Goal: Find specific page/section: Find specific page/section

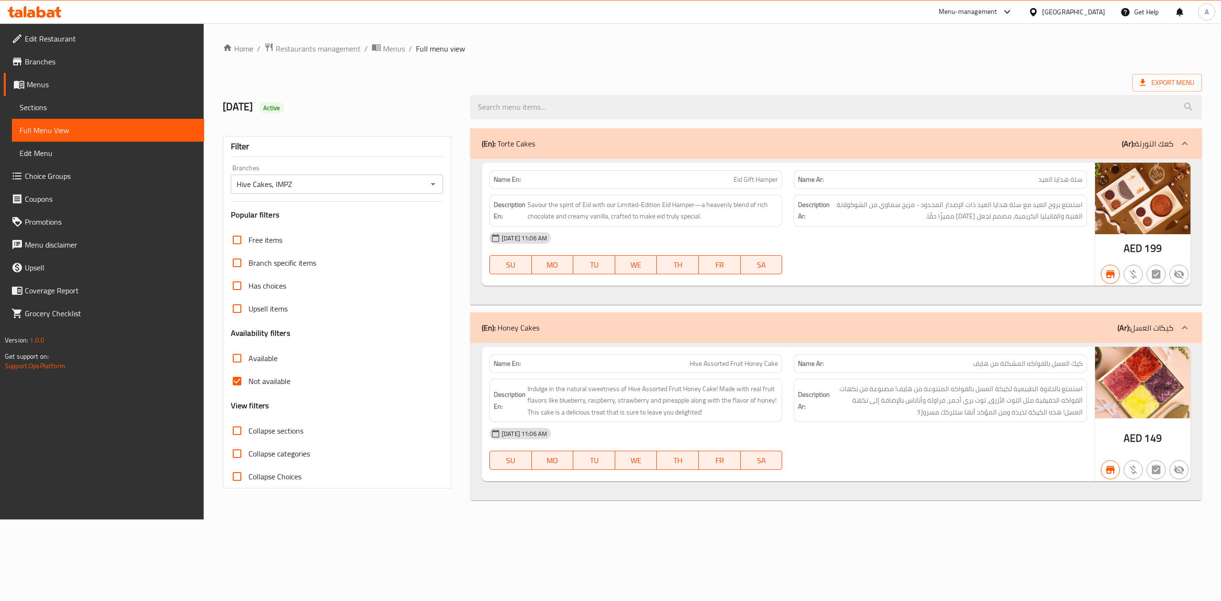
click at [1082, 9] on div "[GEOGRAPHIC_DATA]" at bounding box center [1073, 12] width 63 height 10
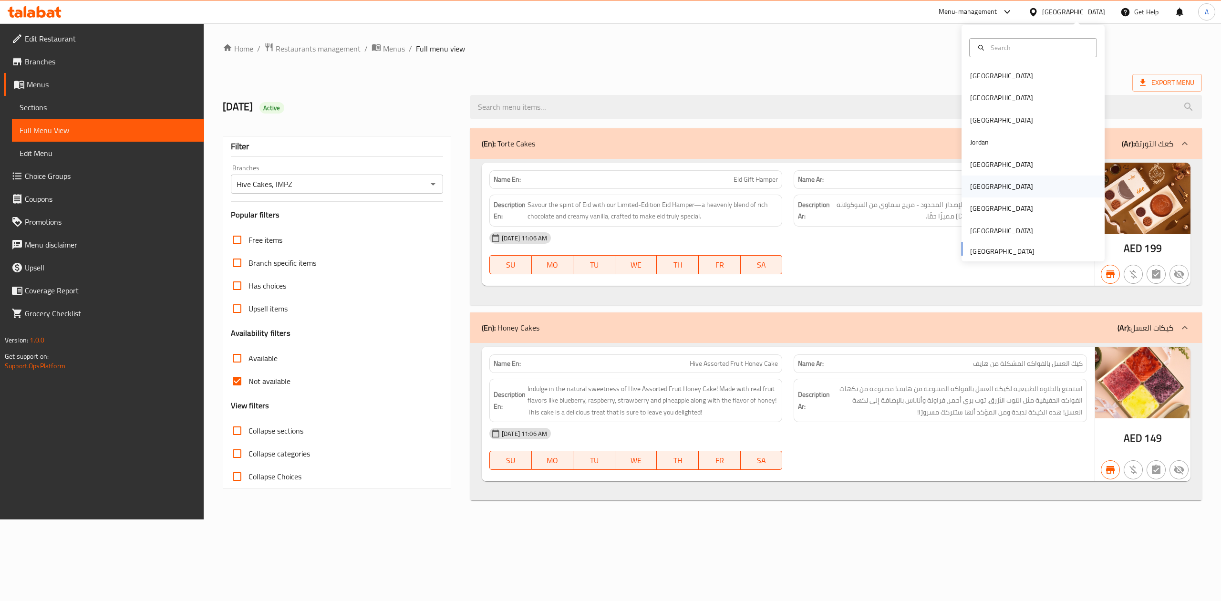
click at [993, 178] on div "[GEOGRAPHIC_DATA]" at bounding box center [1033, 187] width 143 height 22
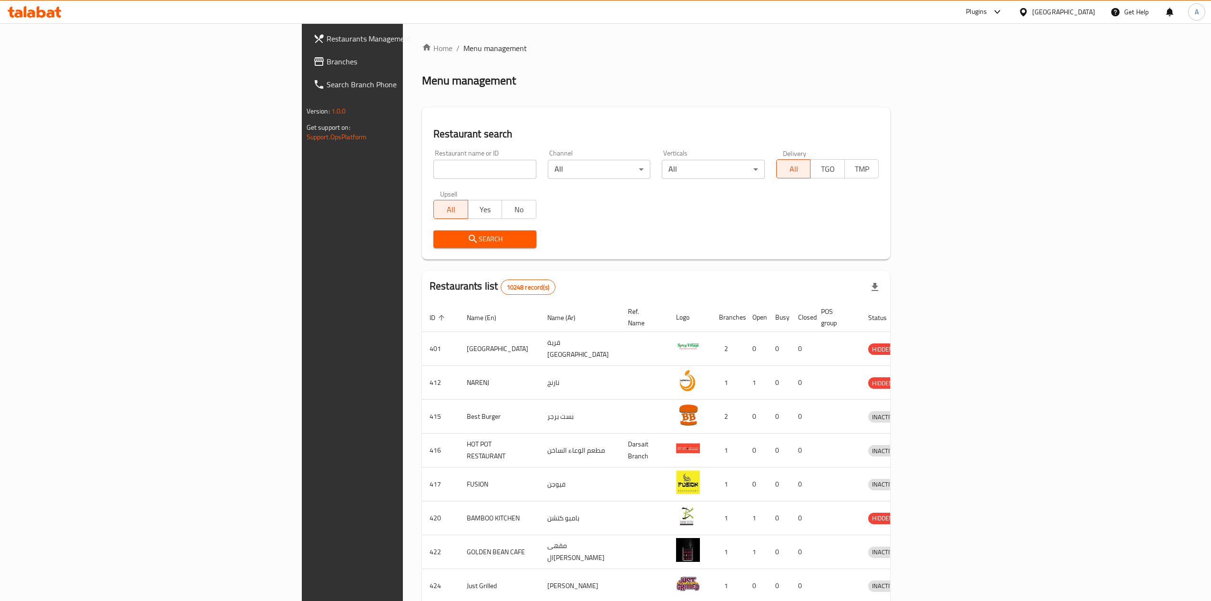
click at [327, 63] on span "Branches" at bounding box center [412, 61] width 170 height 11
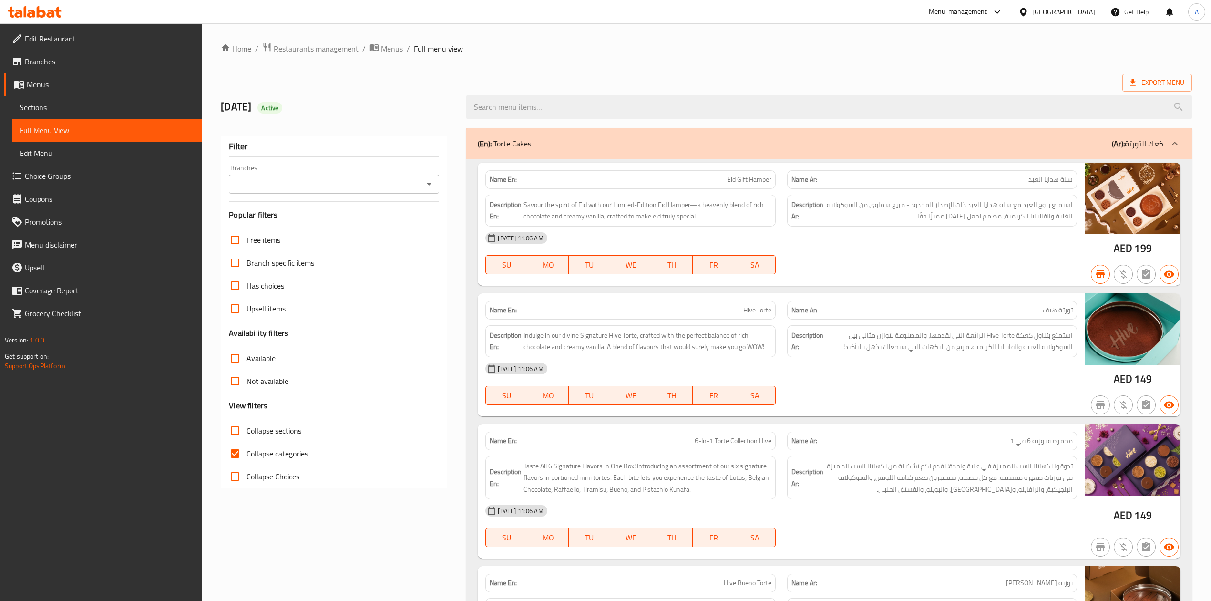
click at [1052, 12] on div "[GEOGRAPHIC_DATA]" at bounding box center [1064, 12] width 63 height 10
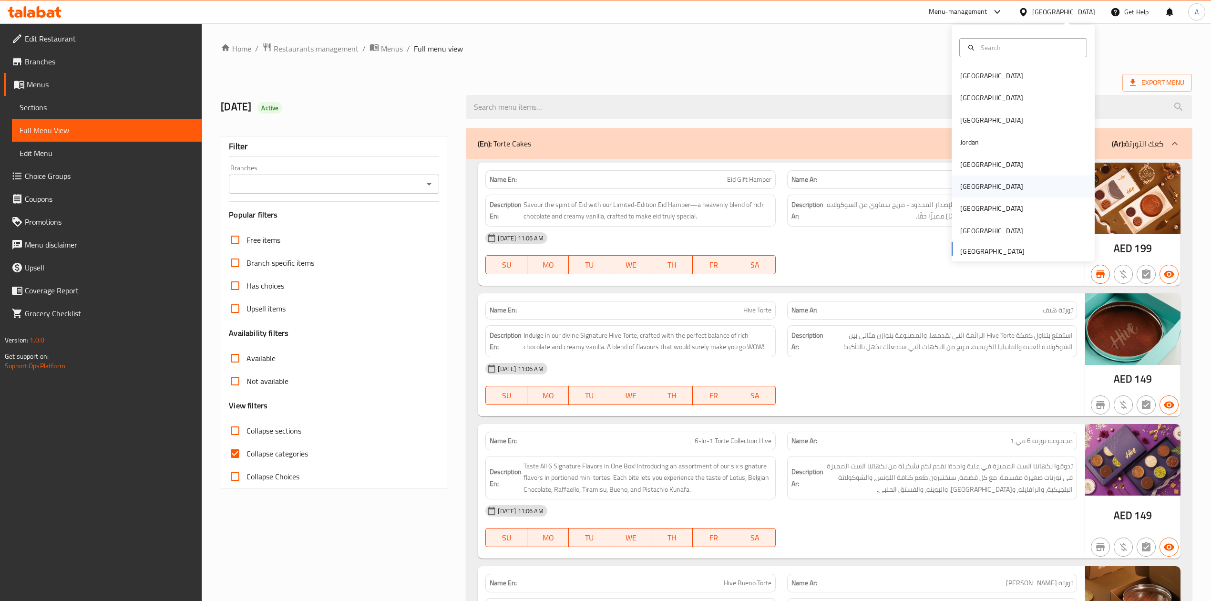
click at [964, 186] on div "[GEOGRAPHIC_DATA]" at bounding box center [992, 186] width 63 height 10
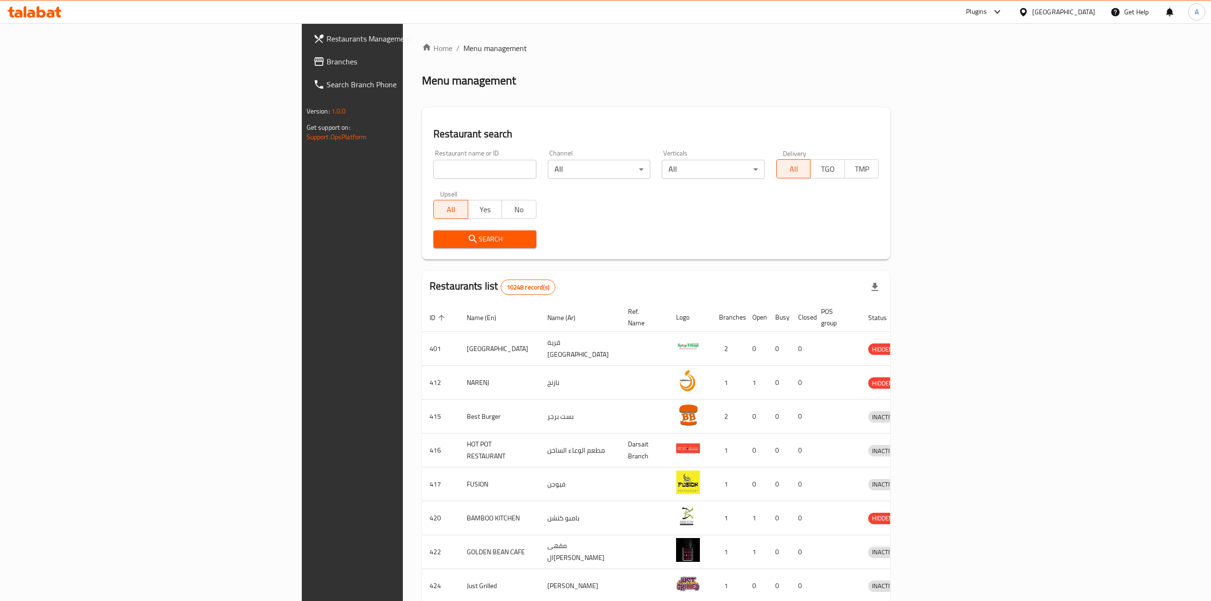
click at [987, 10] on div "Plugins" at bounding box center [976, 11] width 21 height 11
click at [968, 68] on div "Catalog" at bounding box center [977, 64] width 143 height 22
